Goal: Task Accomplishment & Management: Manage account settings

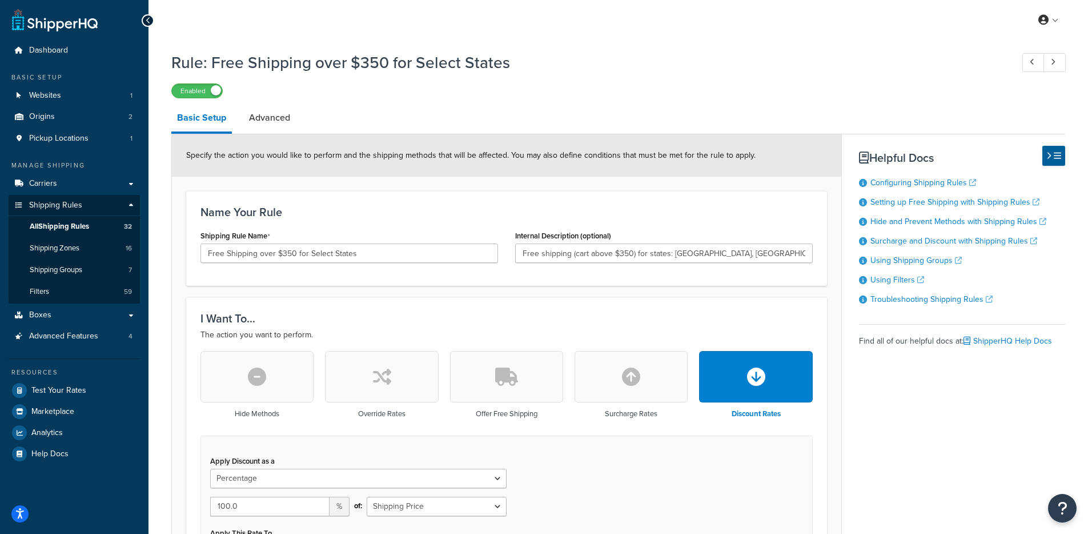
select select "PERCENTAGE"
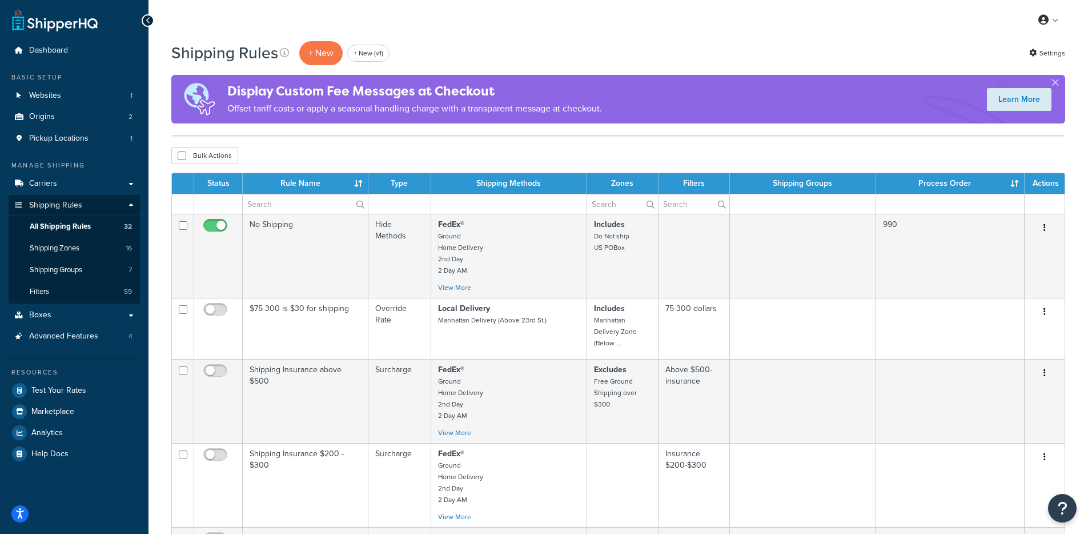
select select "1000"
click at [49, 123] on link "Origins 2" at bounding box center [74, 116] width 131 height 21
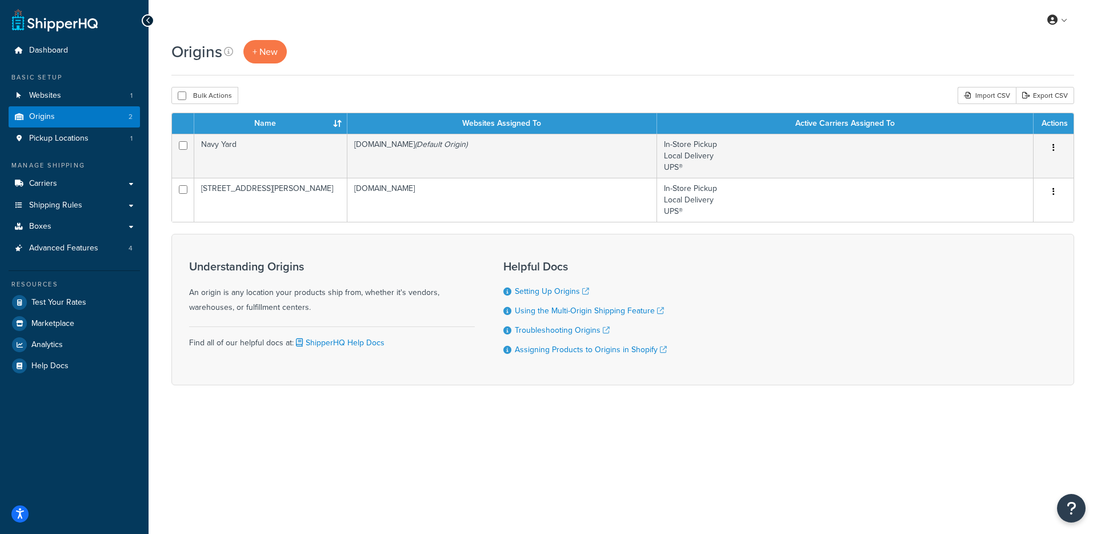
click at [558, 73] on div "Origins + New" at bounding box center [622, 57] width 903 height 35
drag, startPoint x: 467, startPoint y: 75, endPoint x: 185, endPoint y: 52, distance: 283.2
click at [185, 52] on div "Origins + New" at bounding box center [622, 57] width 903 height 35
click at [183, 54] on h1 "Origins" at bounding box center [196, 52] width 51 height 22
drag, startPoint x: 178, startPoint y: 51, endPoint x: 728, endPoint y: 97, distance: 551.5
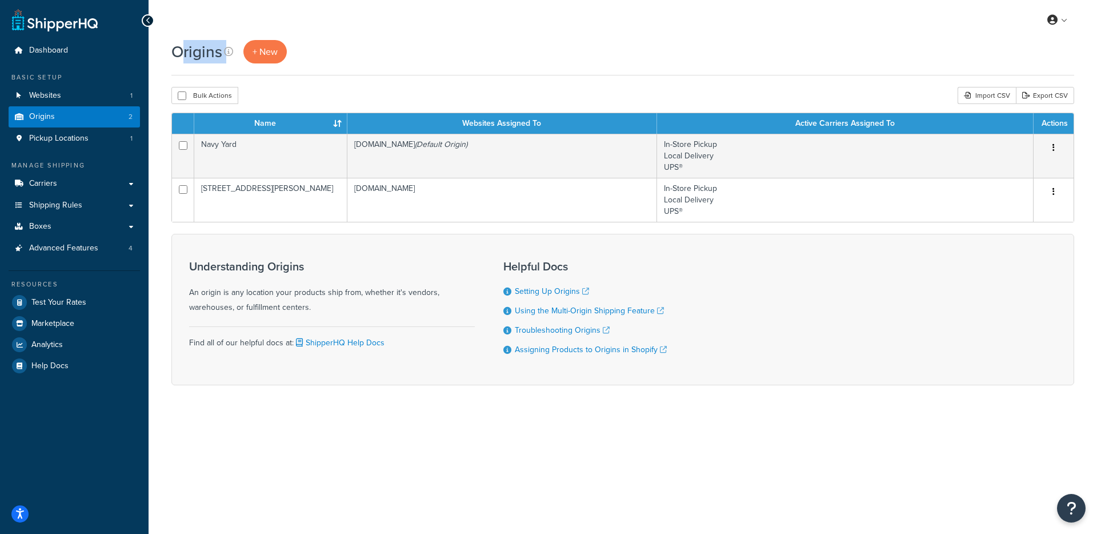
click at [677, 103] on div "Origins + New Bulk Actions Duplicate Delete Import CSV Export CSV Contact Us Se…" at bounding box center [623, 232] width 948 height 385
click at [761, 95] on div "Bulk Actions Duplicate Delete Import CSV Export CSV" at bounding box center [622, 95] width 903 height 17
